Goal: Understand site structure: Understand site structure

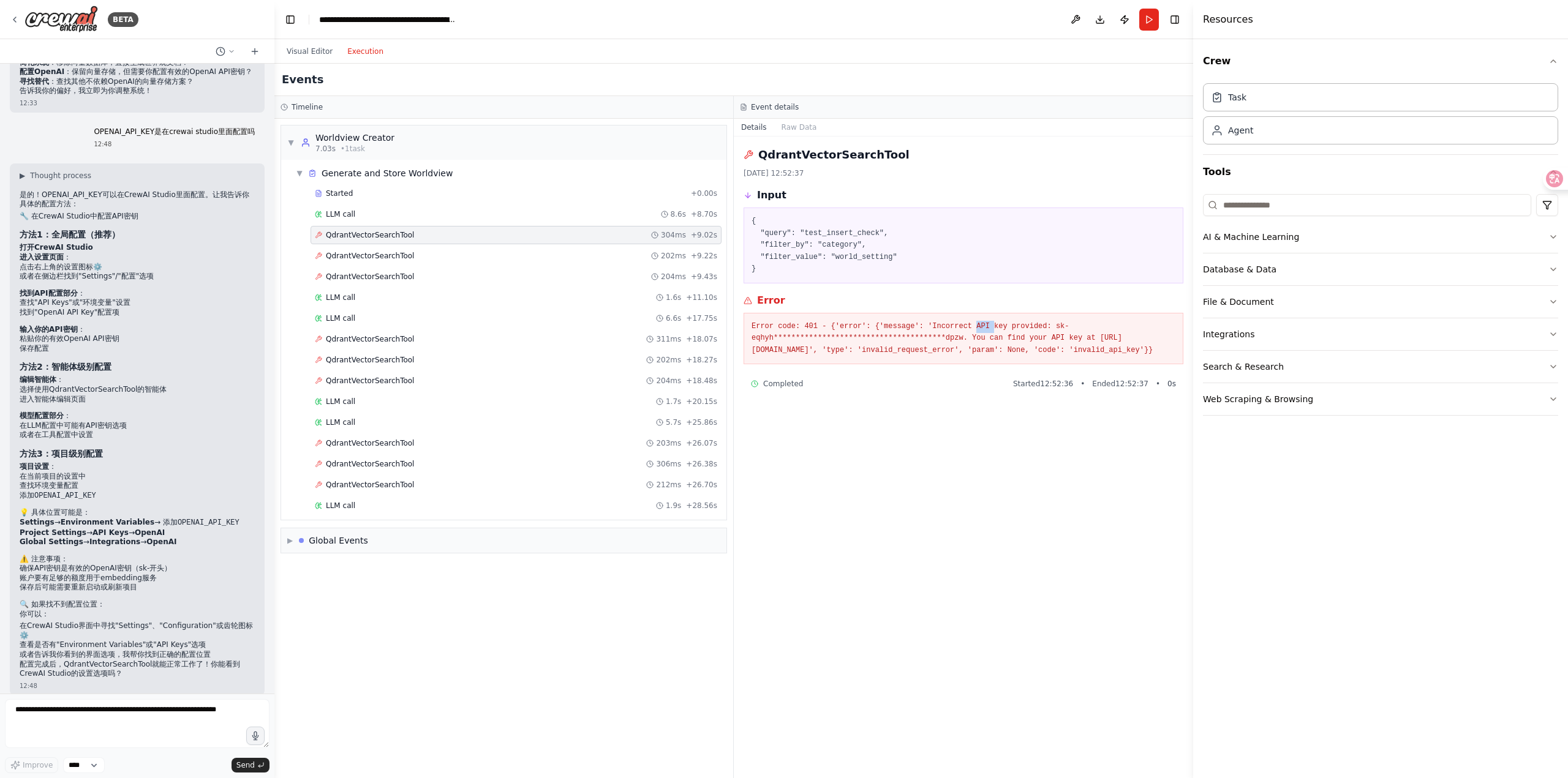
scroll to position [12173, 0]
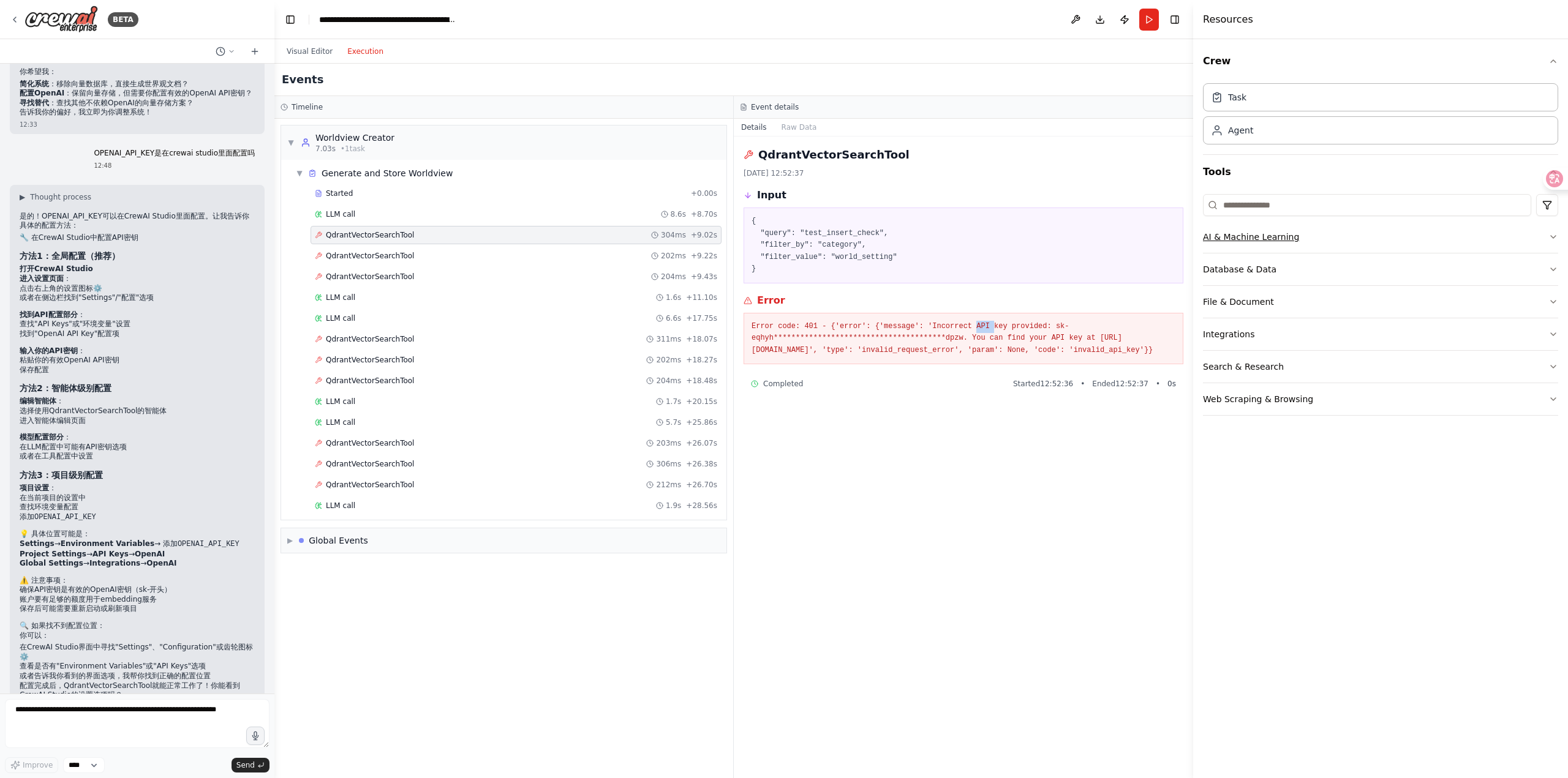
click at [1556, 237] on icon "button" at bounding box center [1553, 237] width 10 height 10
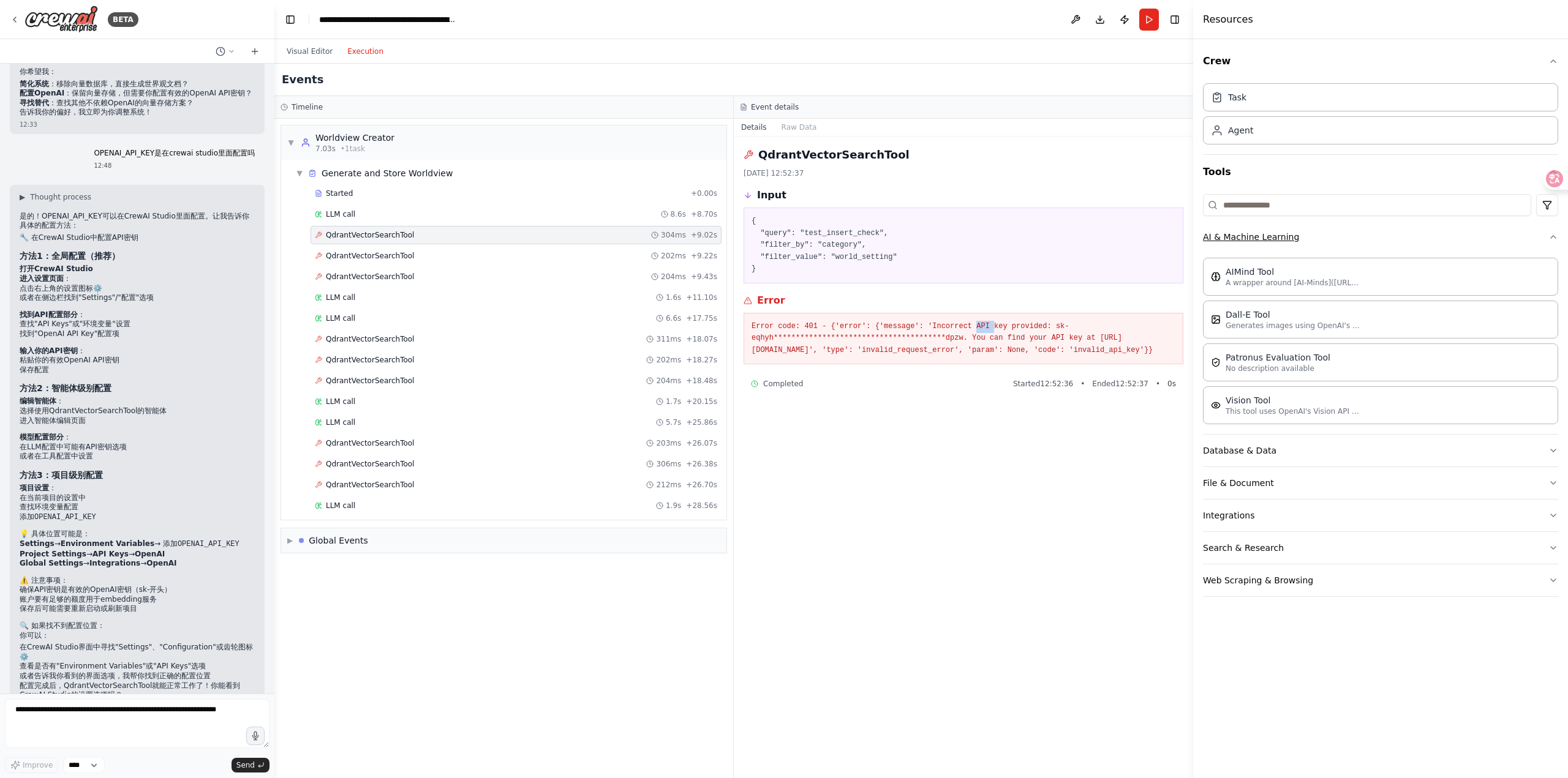
click at [1556, 237] on icon "button" at bounding box center [1553, 237] width 10 height 10
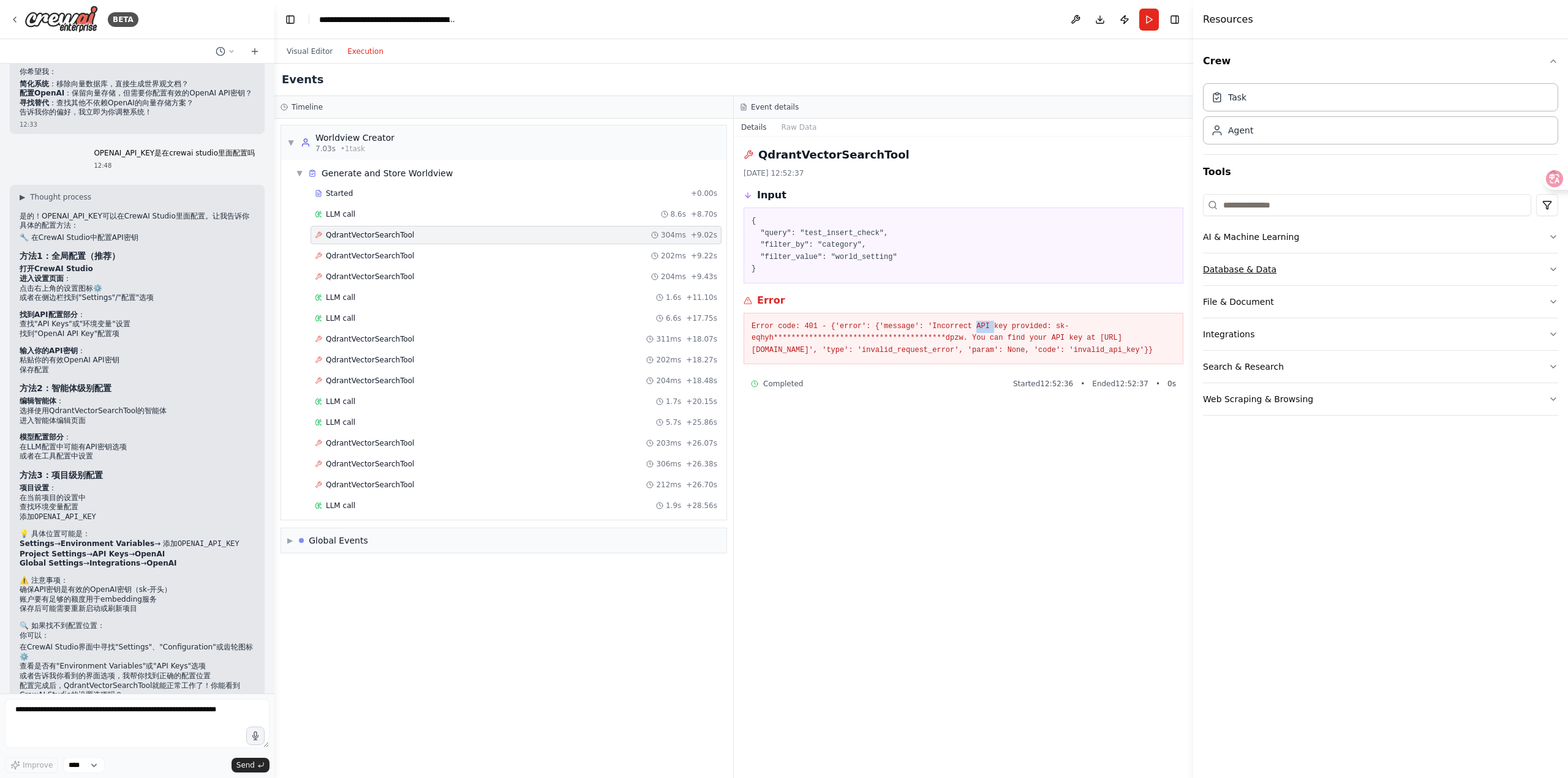
click at [1549, 269] on icon "button" at bounding box center [1553, 269] width 10 height 10
click at [1516, 300] on button "File & Document" at bounding box center [1380, 302] width 355 height 31
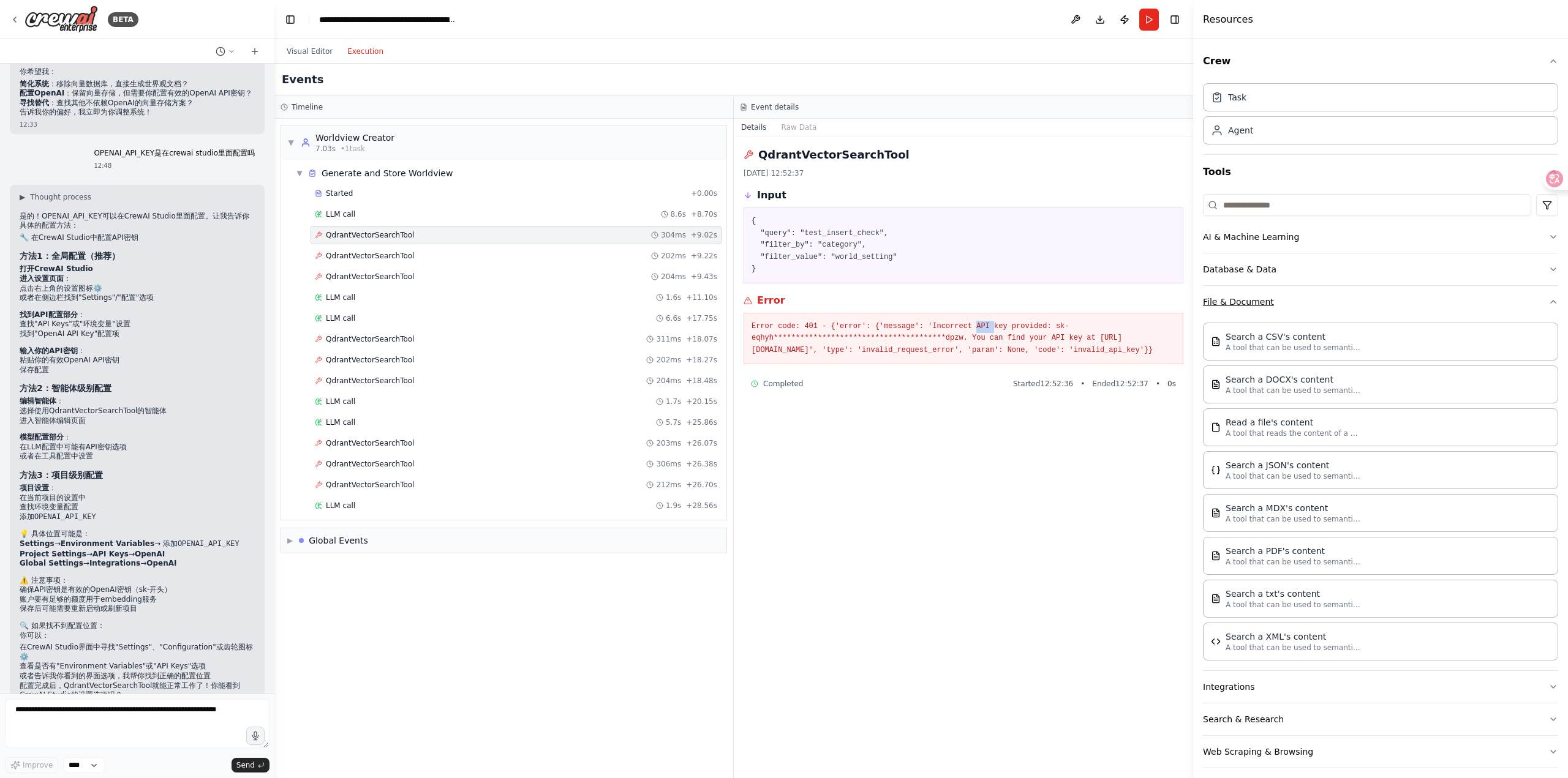
click at [1516, 300] on button "File & Document" at bounding box center [1380, 302] width 355 height 31
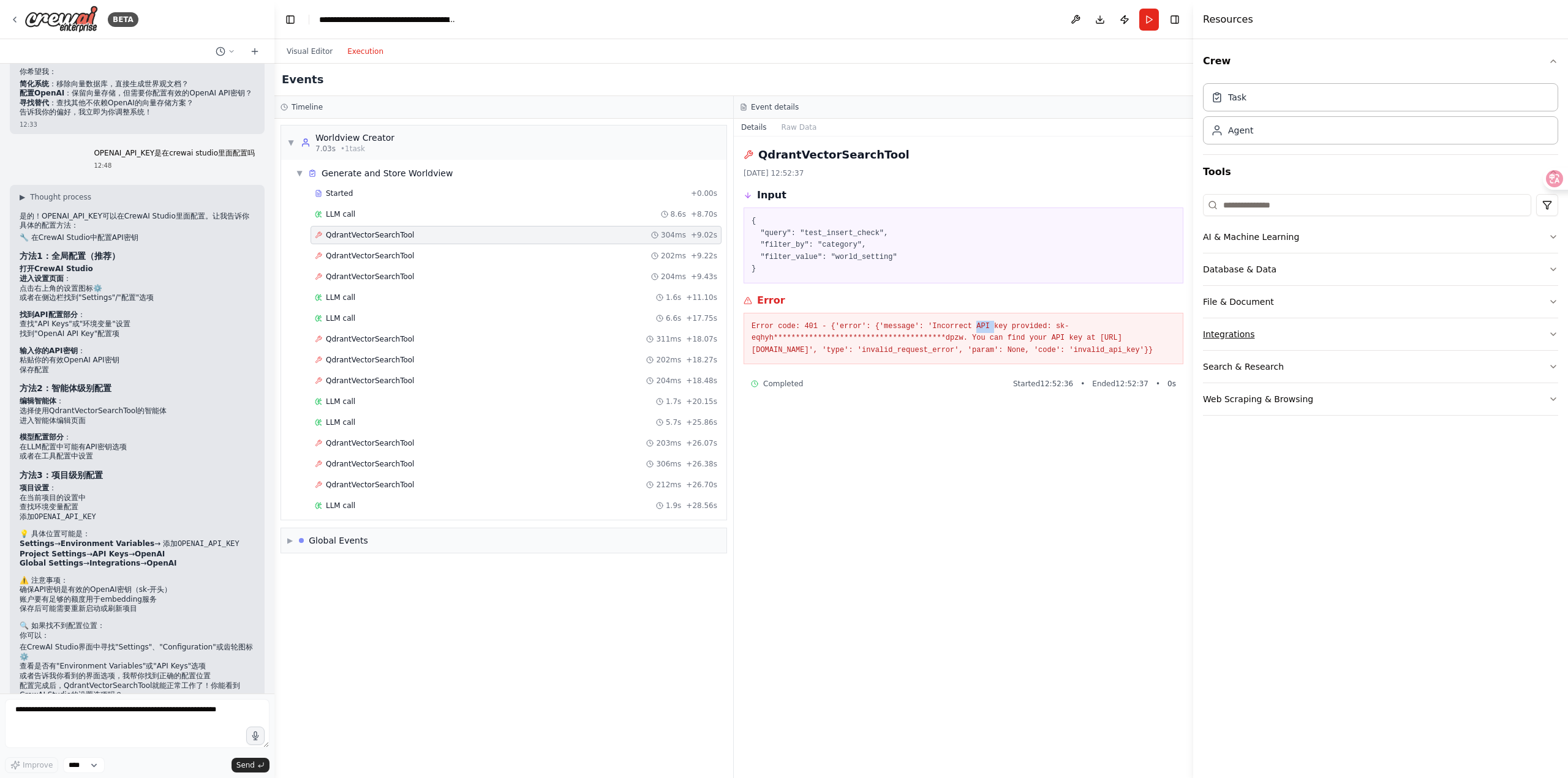
click at [1378, 336] on button "Integrations" at bounding box center [1380, 334] width 355 height 31
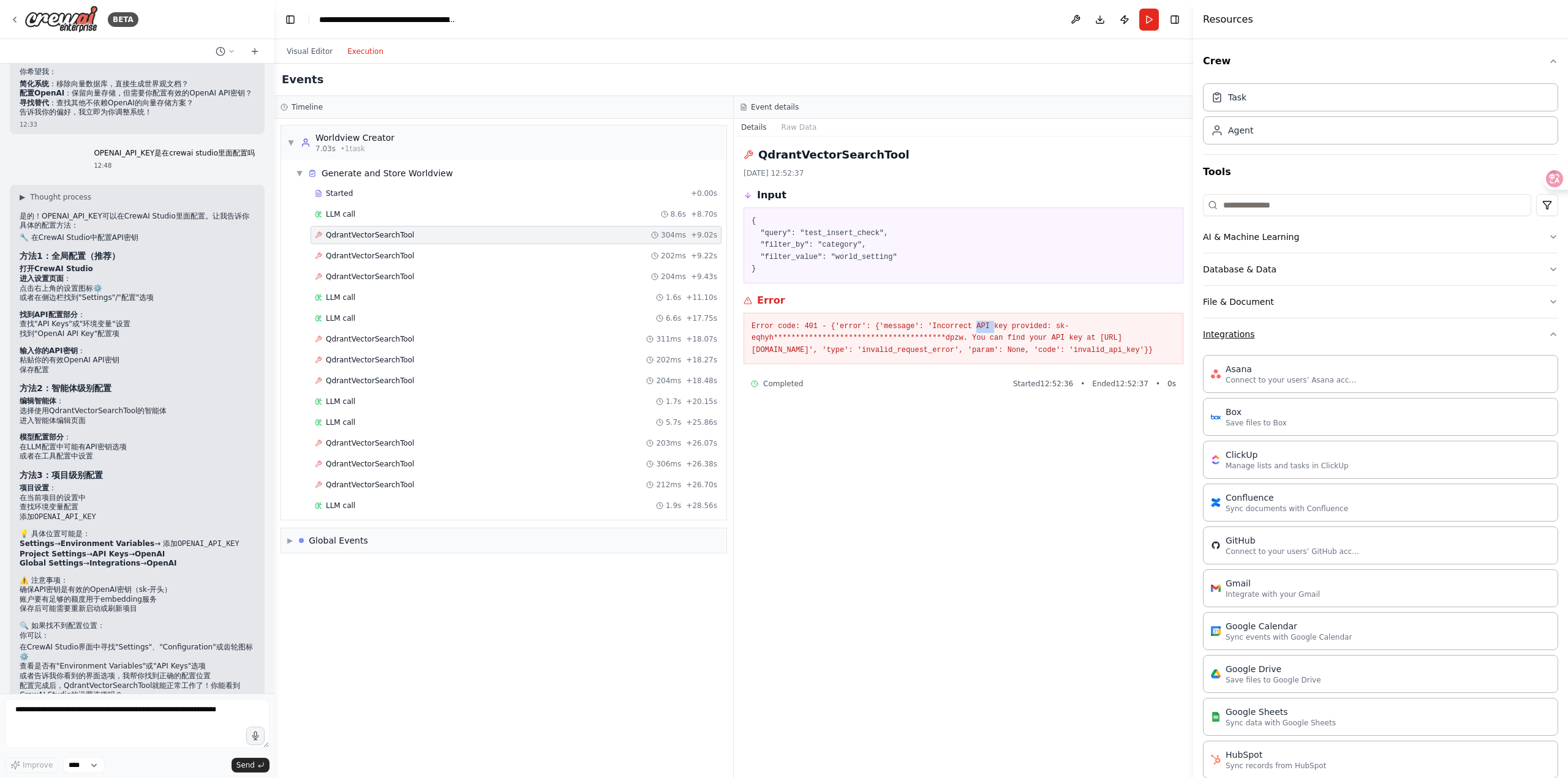
click at [1370, 331] on div at bounding box center [1370, 331] width 0 height 0
click at [1548, 336] on icon "button" at bounding box center [1553, 334] width 10 height 10
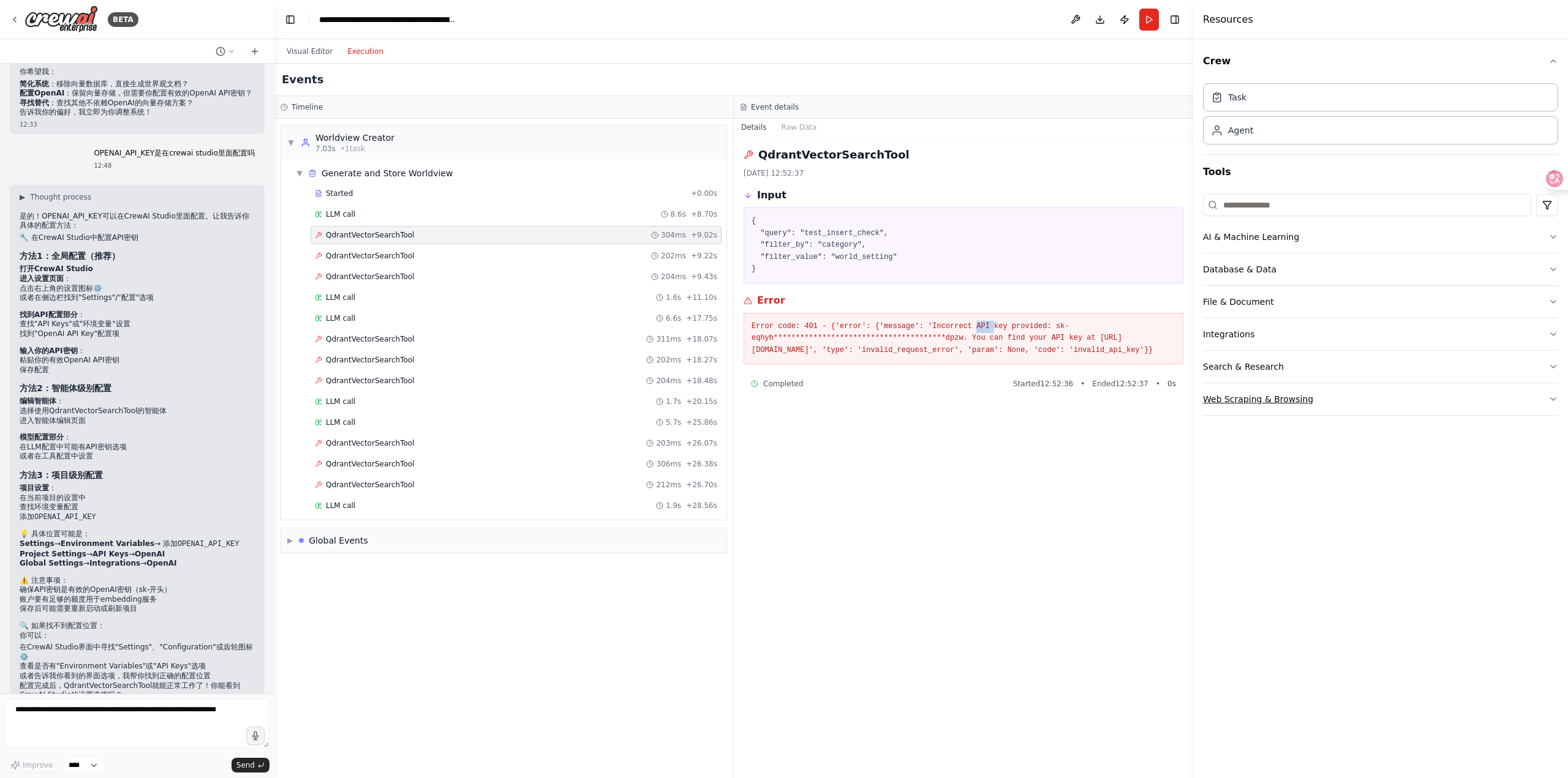
click at [1545, 389] on button "Web Scraping & Browsing" at bounding box center [1380, 398] width 355 height 31
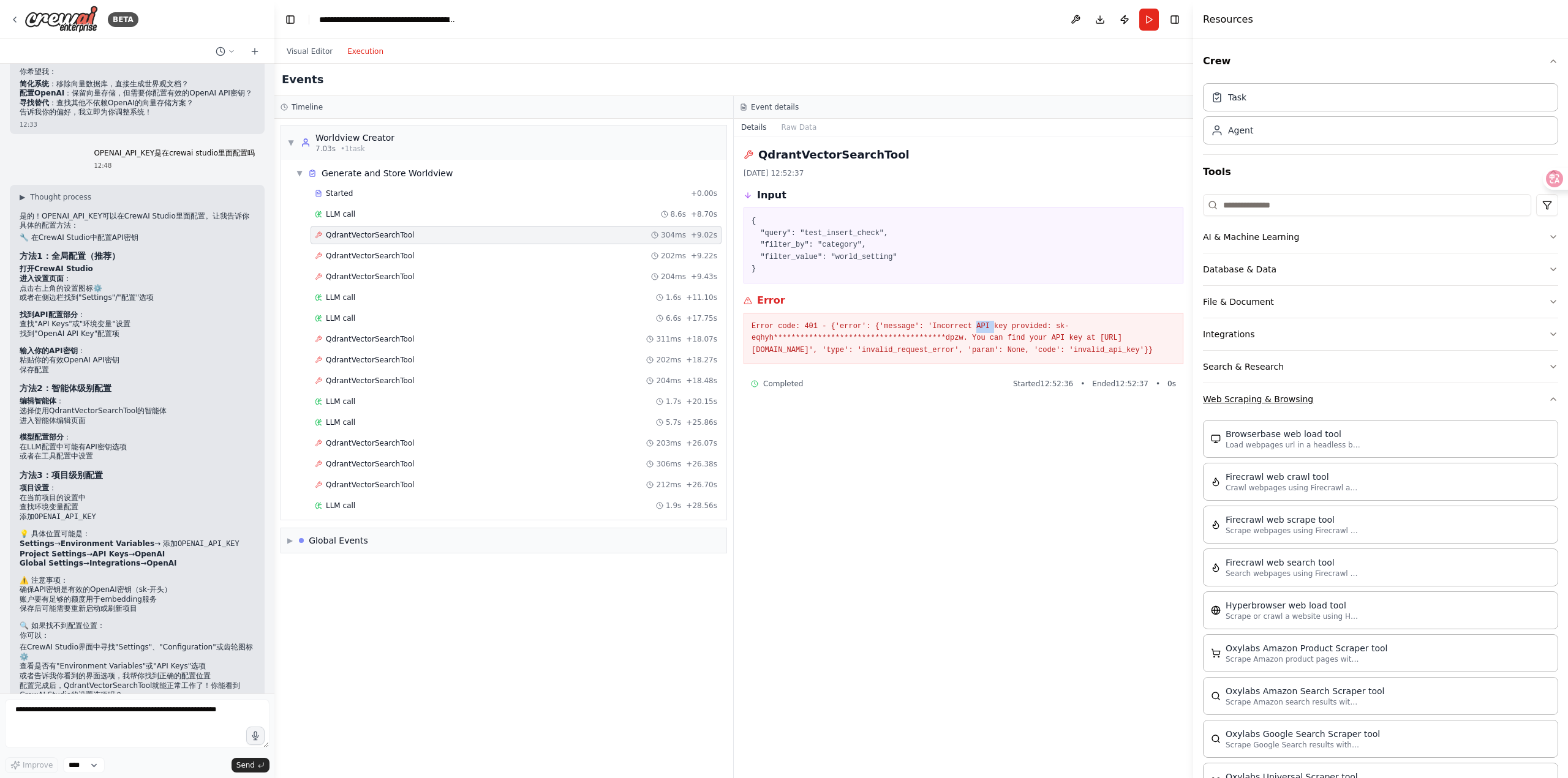
click at [1545, 389] on button "Web Scraping & Browsing" at bounding box center [1380, 398] width 355 height 31
